Goal: Navigation & Orientation: Find specific page/section

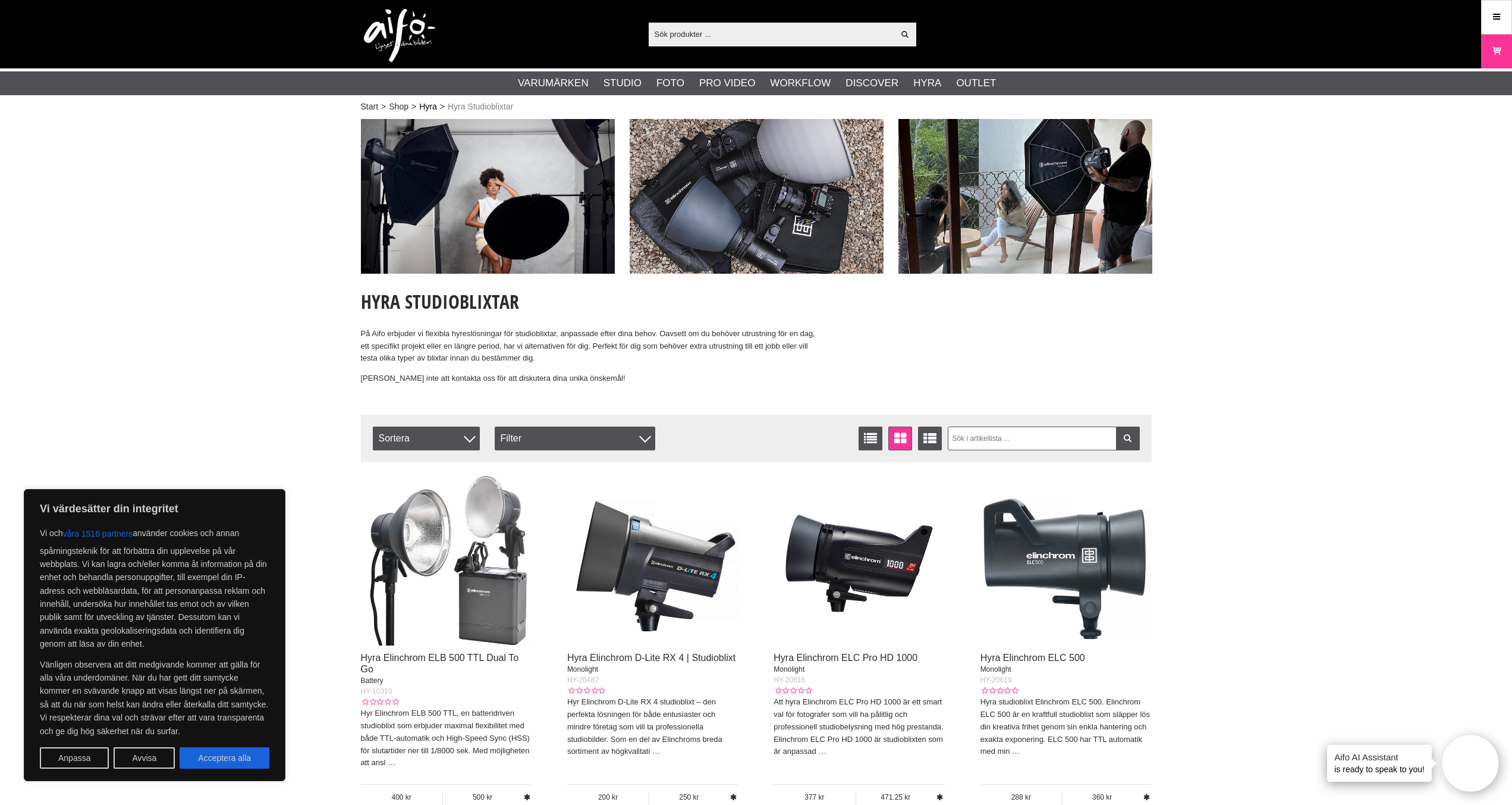
click at [421, 107] on link "Hyra" at bounding box center [428, 107] width 17 height 13
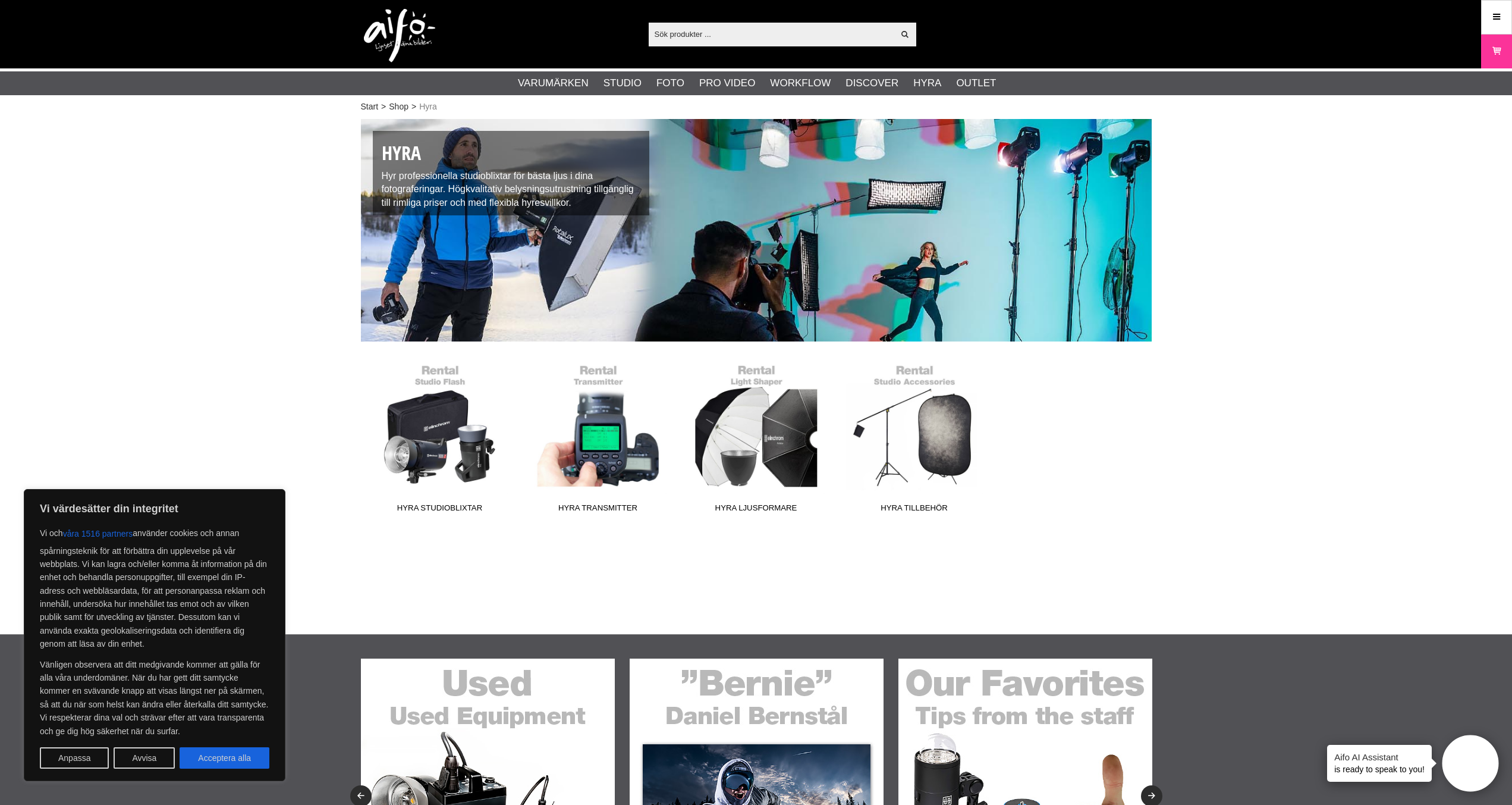
click at [398, 39] on img at bounding box center [400, 36] width 71 height 53
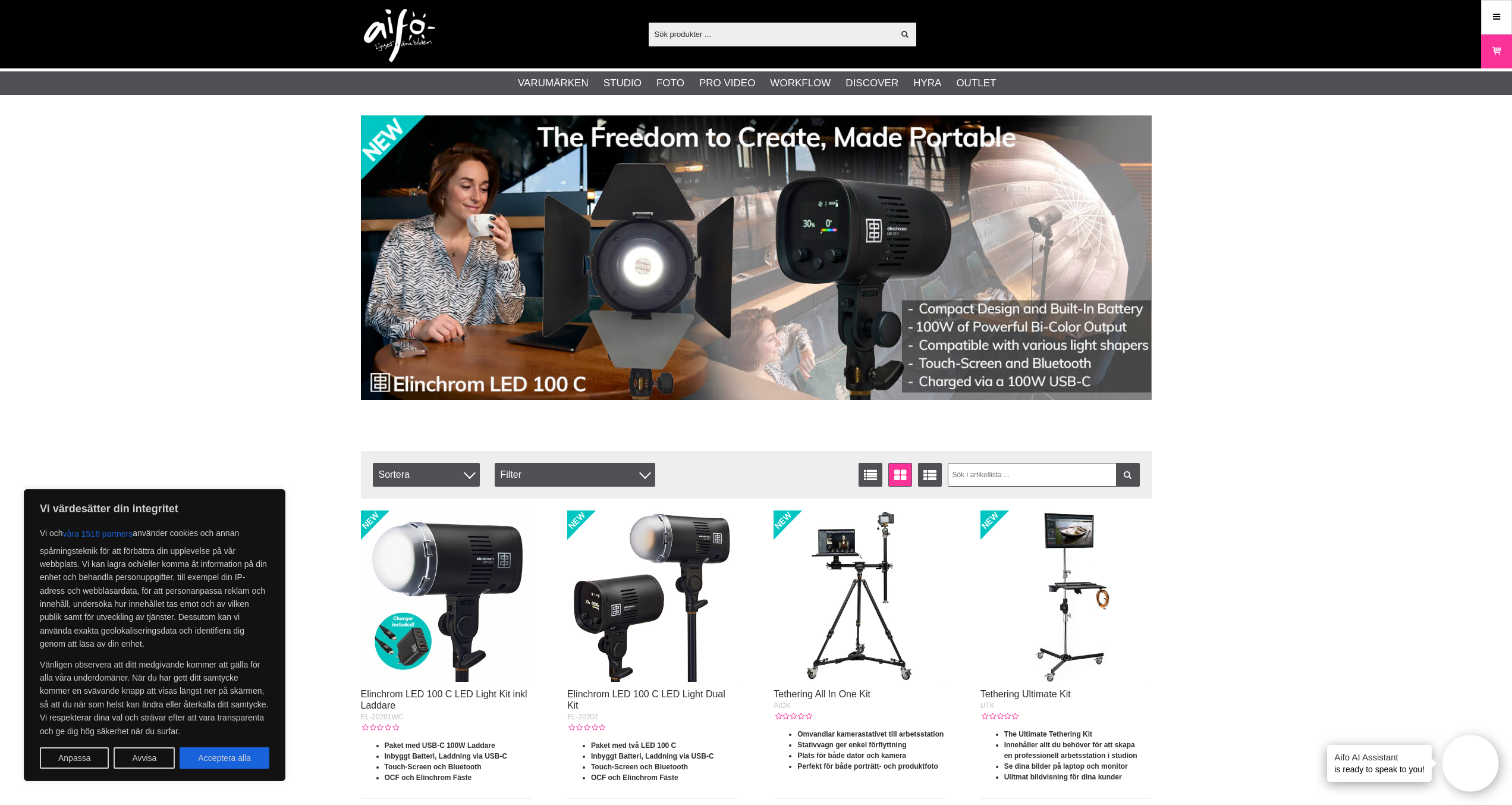
scroll to position [60, 0]
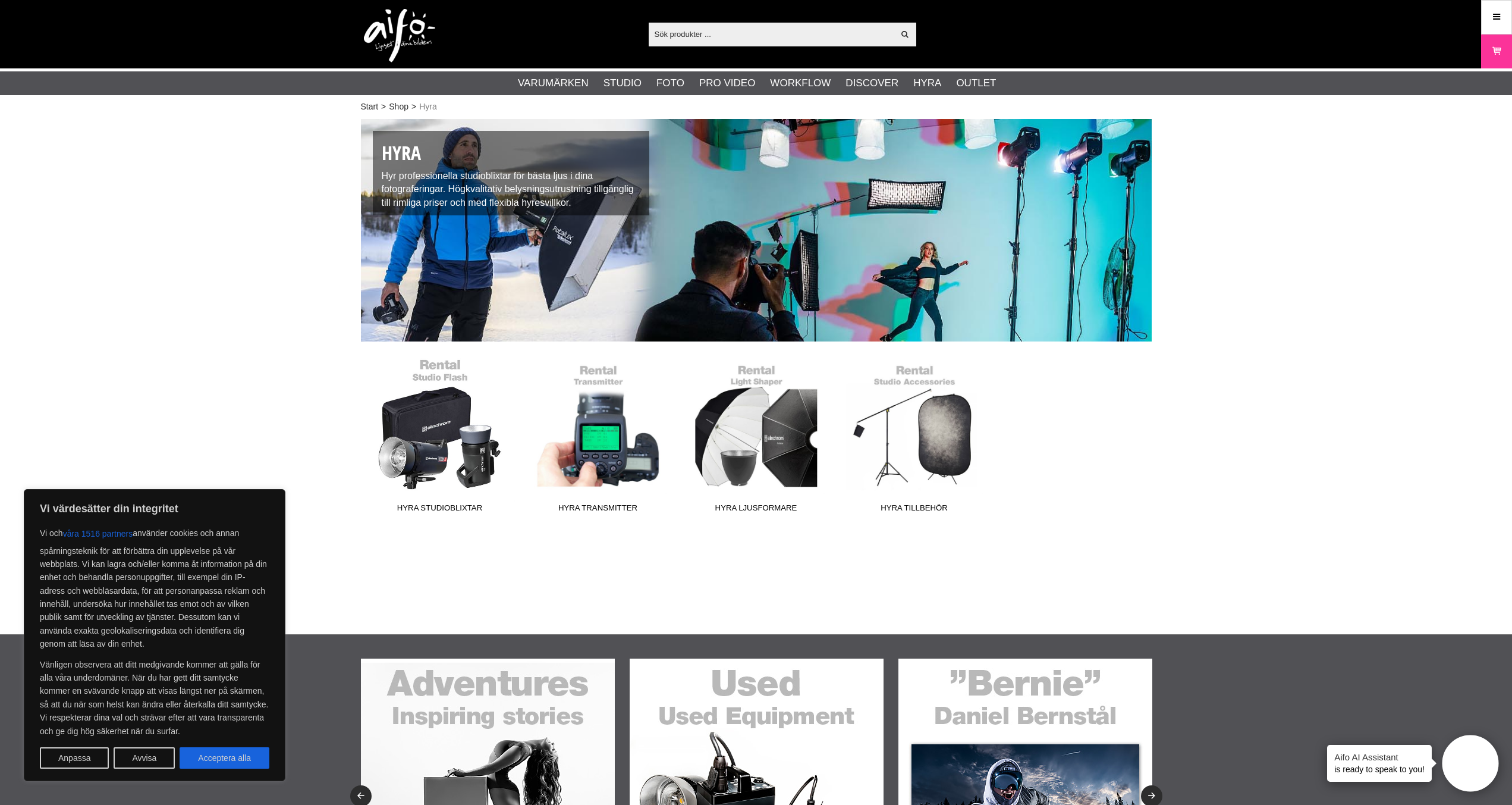
click at [425, 436] on link "Hyra Studioblixtar" at bounding box center [440, 437] width 159 height 160
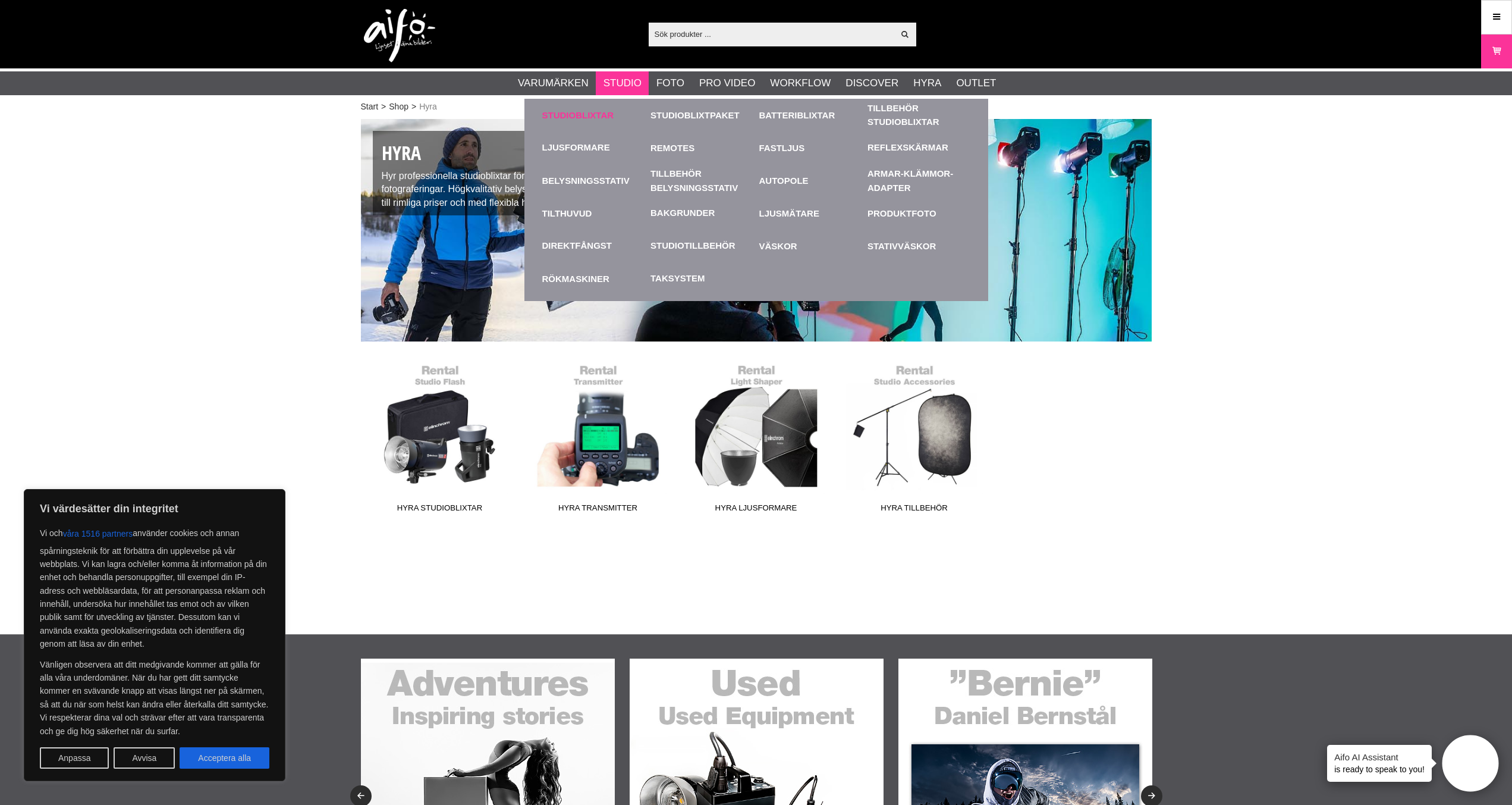
click at [606, 119] on link "Studioblixtar" at bounding box center [594, 116] width 103 height 33
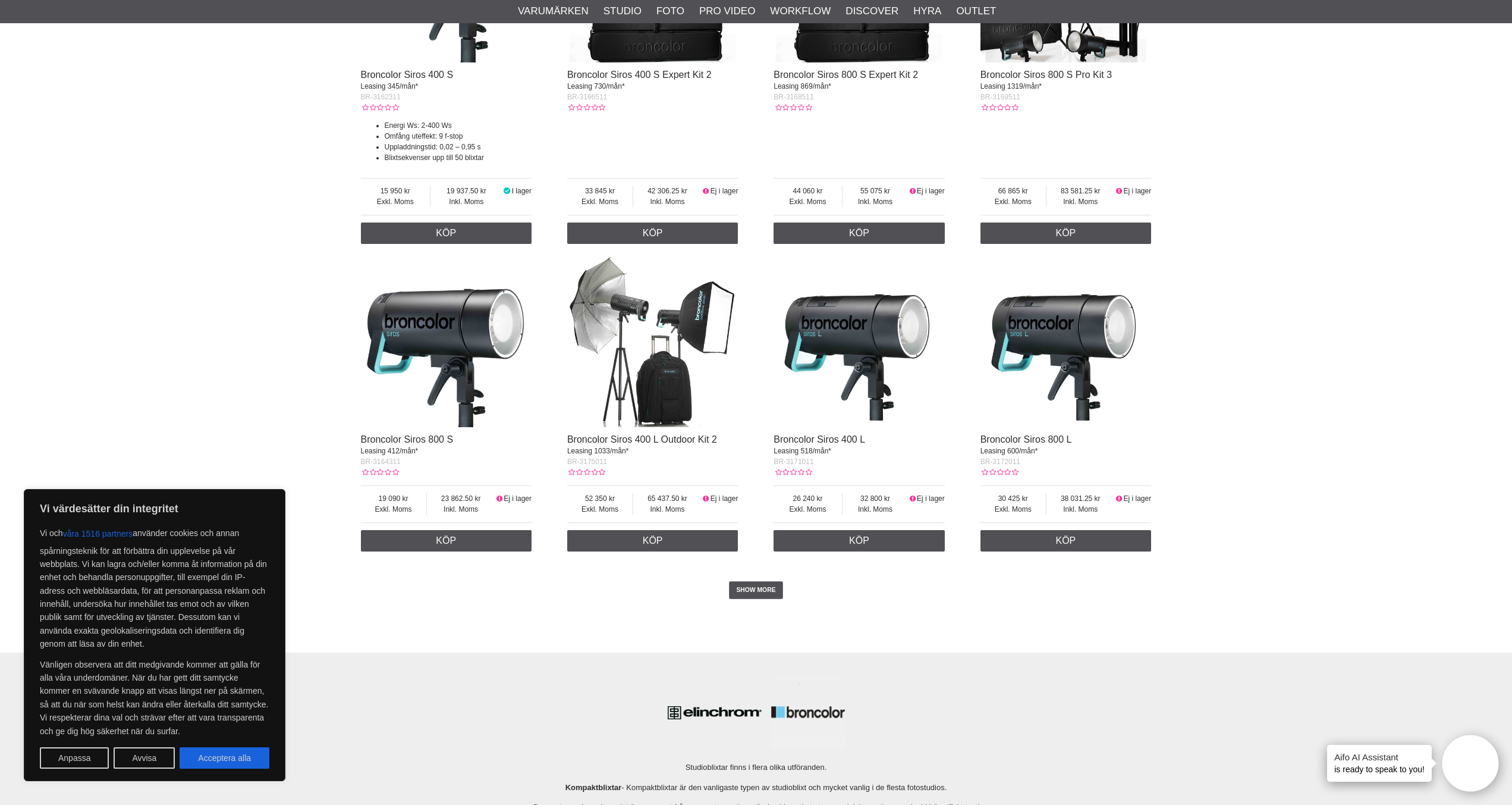
scroll to position [2559, 0]
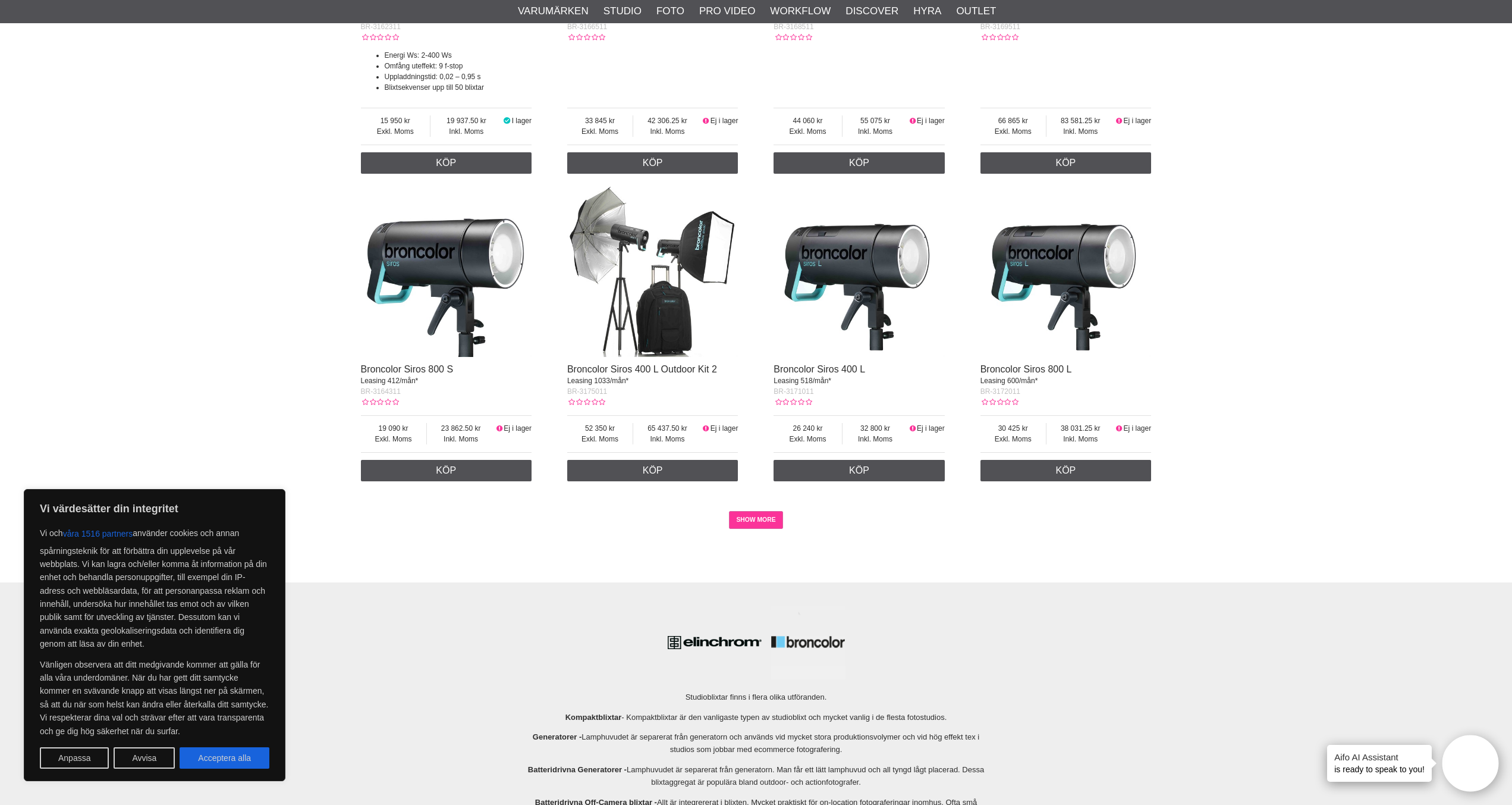
click at [763, 513] on link "SHOW MORE" at bounding box center [756, 519] width 54 height 17
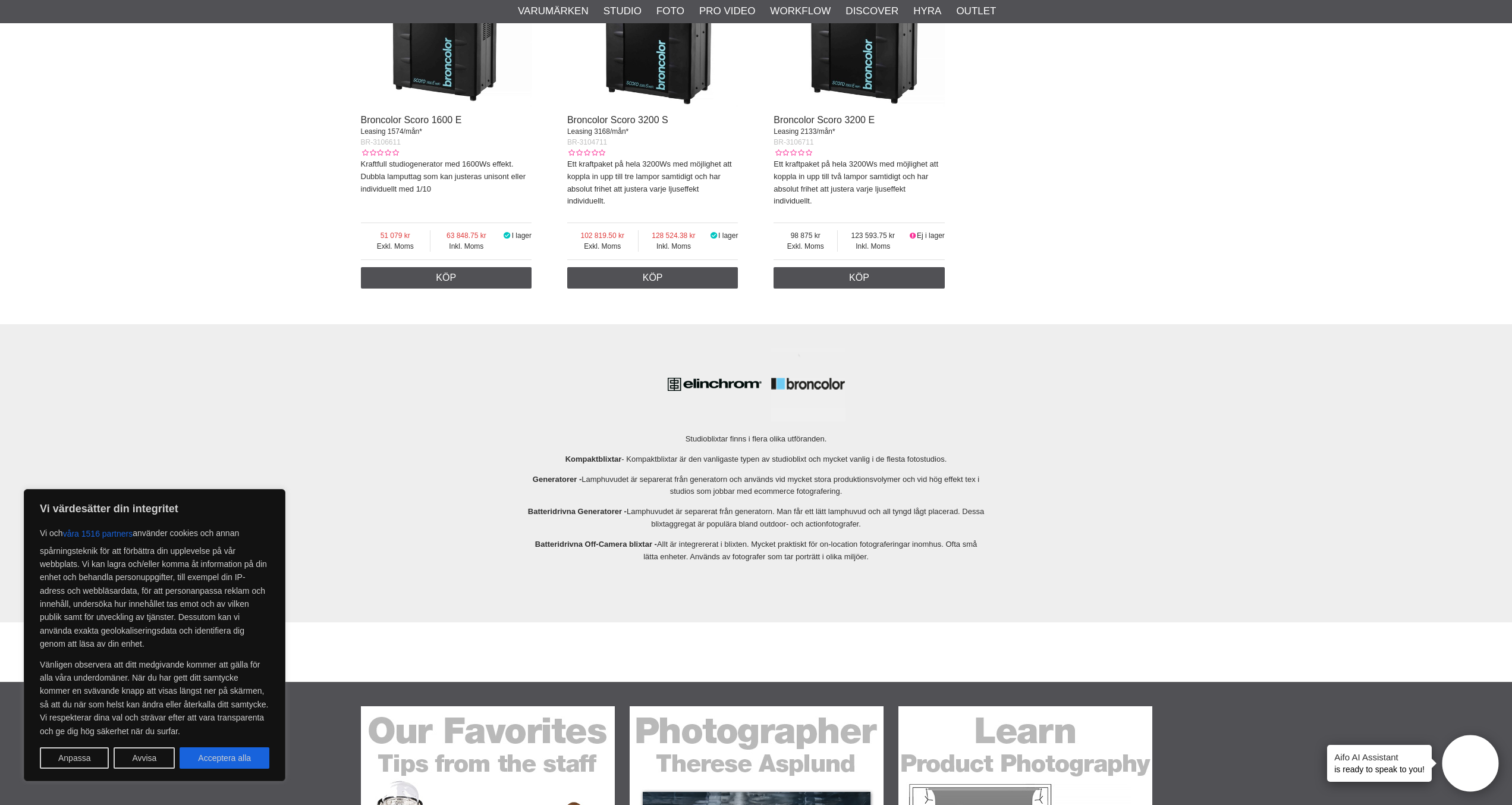
scroll to position [4219, 0]
